Goal: Navigation & Orientation: Find specific page/section

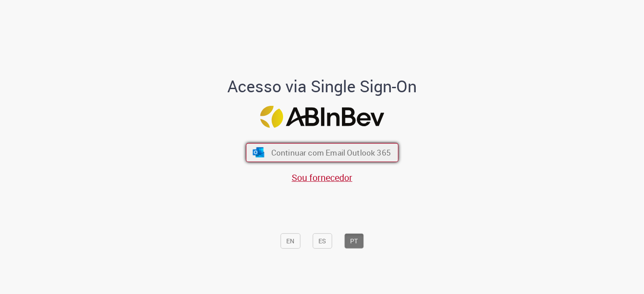
click at [291, 149] on span "Continuar com Email Outlook 365" at bounding box center [331, 153] width 120 height 10
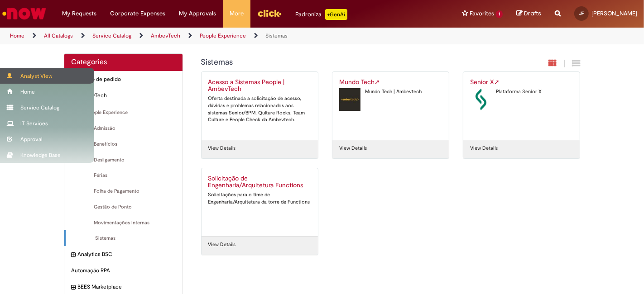
click at [13, 71] on div "Analyst View" at bounding box center [47, 76] width 94 height 16
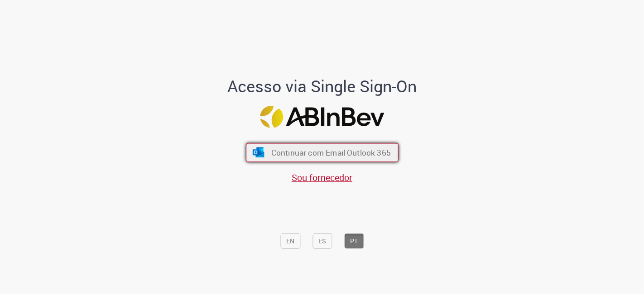
click at [312, 158] on span "Continuar com Email Outlook 365" at bounding box center [331, 153] width 120 height 10
